Goal: Navigation & Orientation: Understand site structure

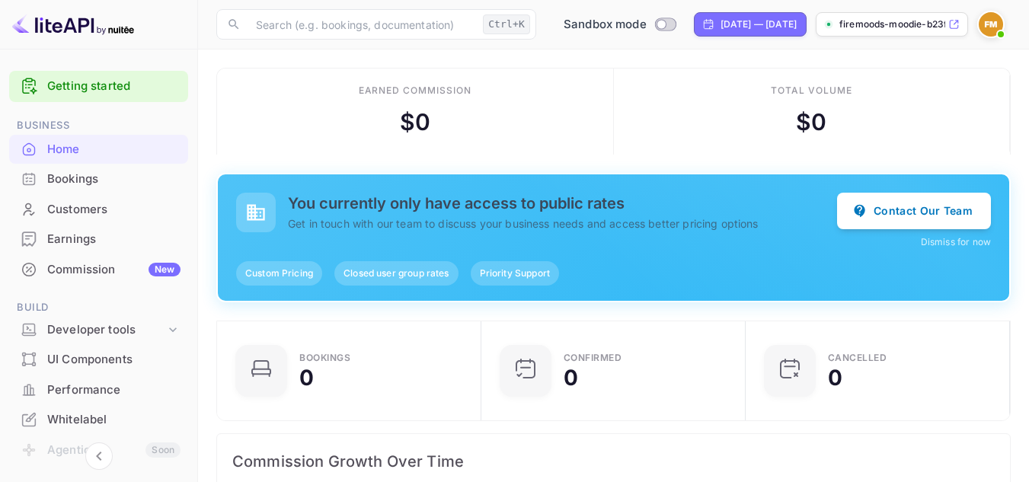
scroll to position [236, 244]
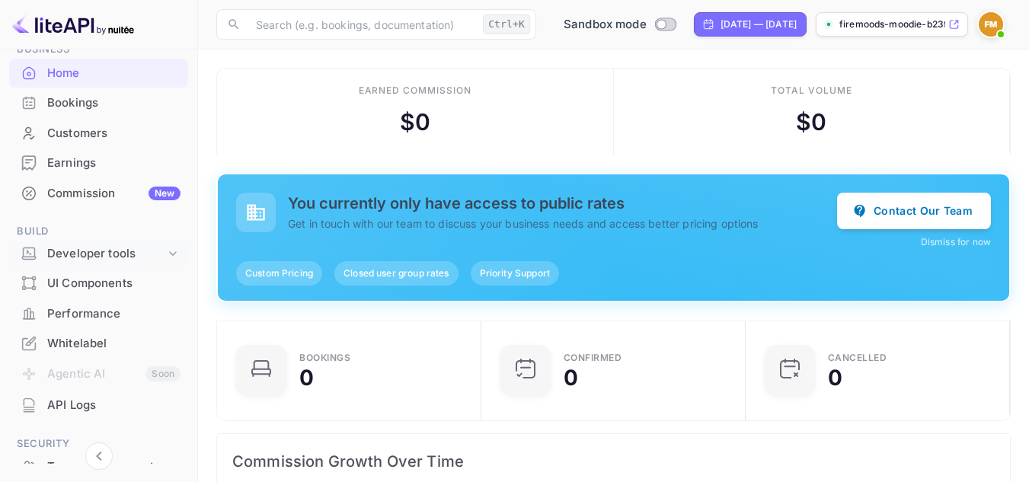
click at [104, 263] on div "Developer tools" at bounding box center [98, 254] width 179 height 27
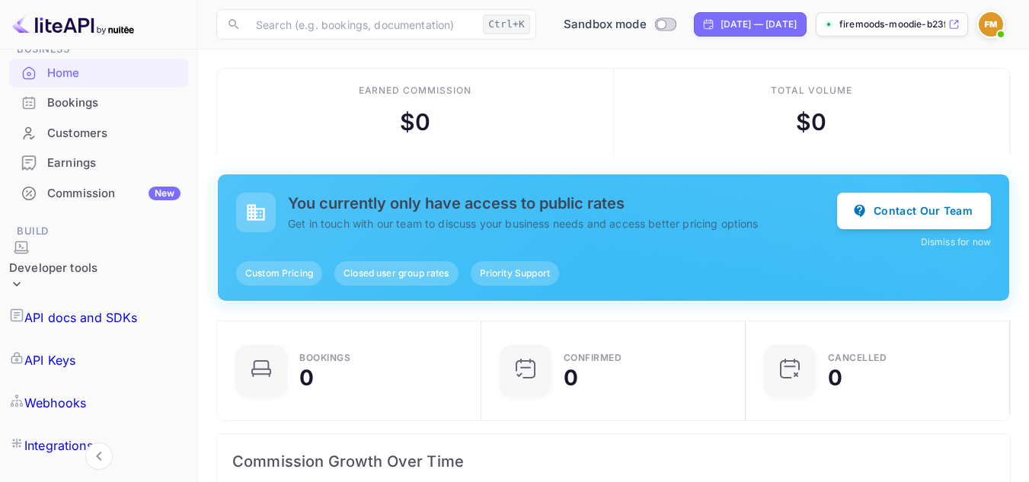
click at [57, 102] on div "Bookings" at bounding box center [113, 103] width 133 height 18
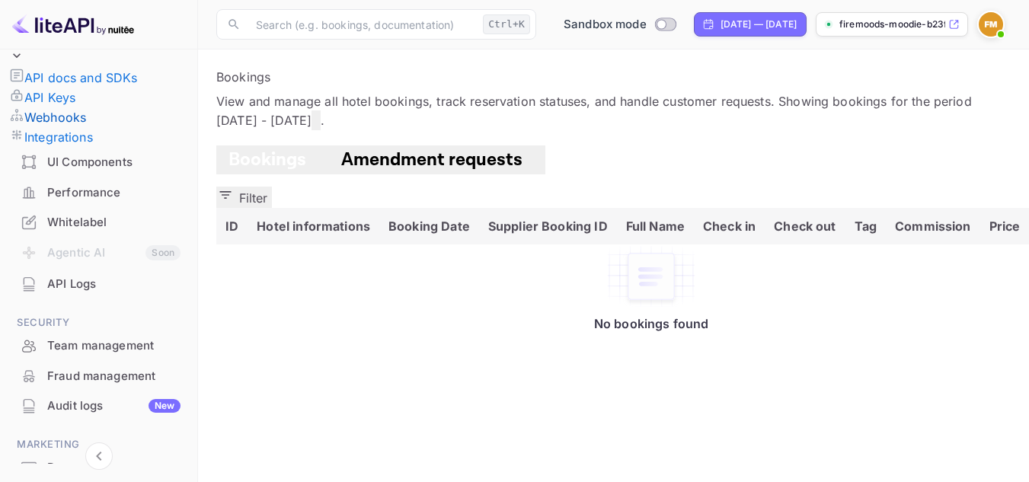
scroll to position [377, 0]
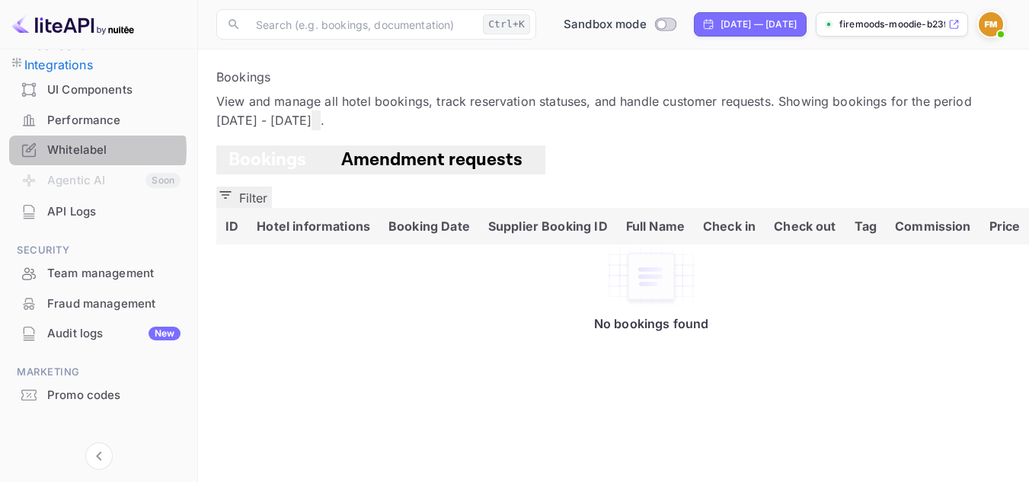
click at [73, 142] on div "Whitelabel" at bounding box center [113, 151] width 133 height 18
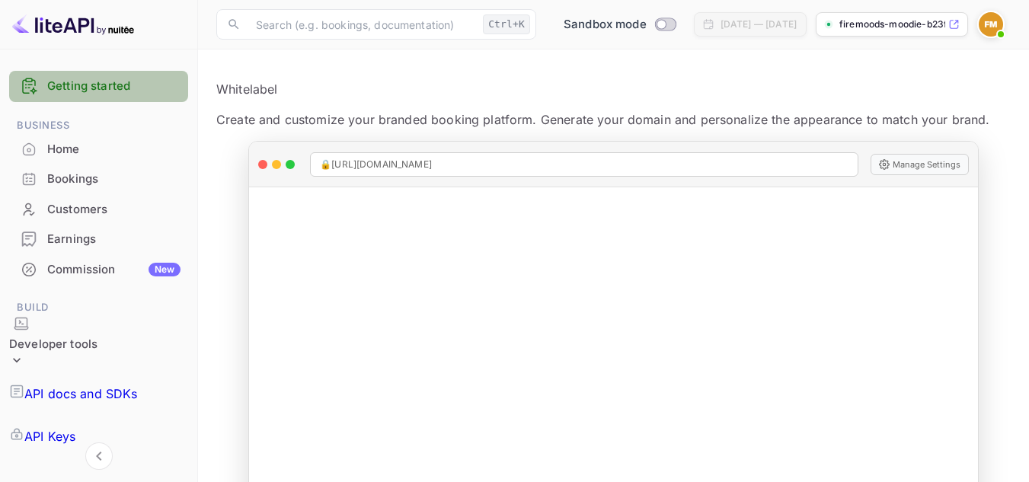
click at [106, 87] on link "Getting started" at bounding box center [113, 87] width 133 height 18
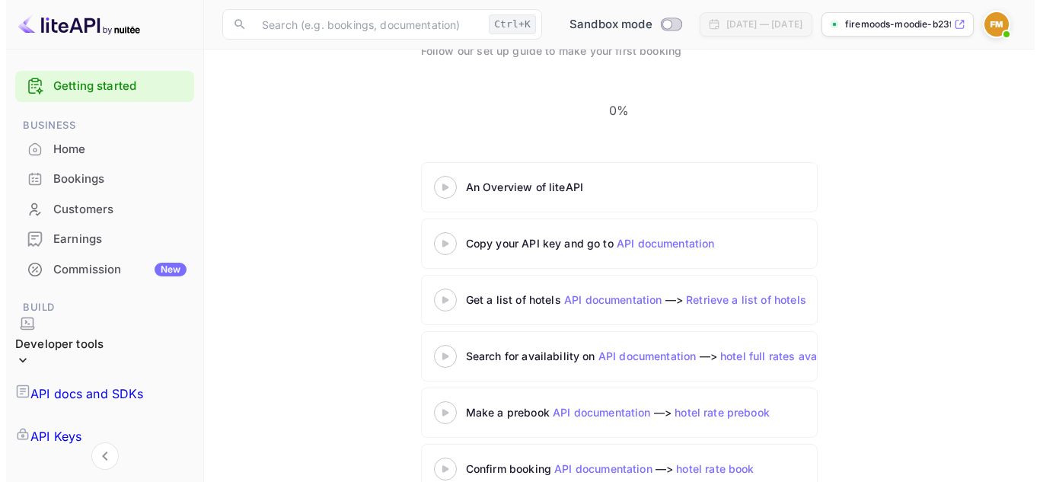
scroll to position [124, 0]
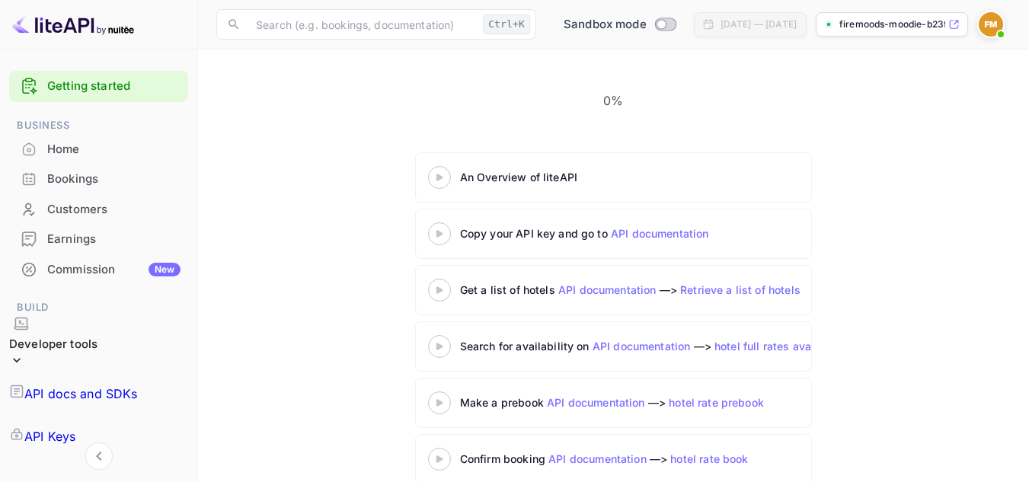
click at [447, 168] on div at bounding box center [439, 177] width 53 height 19
